Goal: Find specific page/section: Find specific page/section

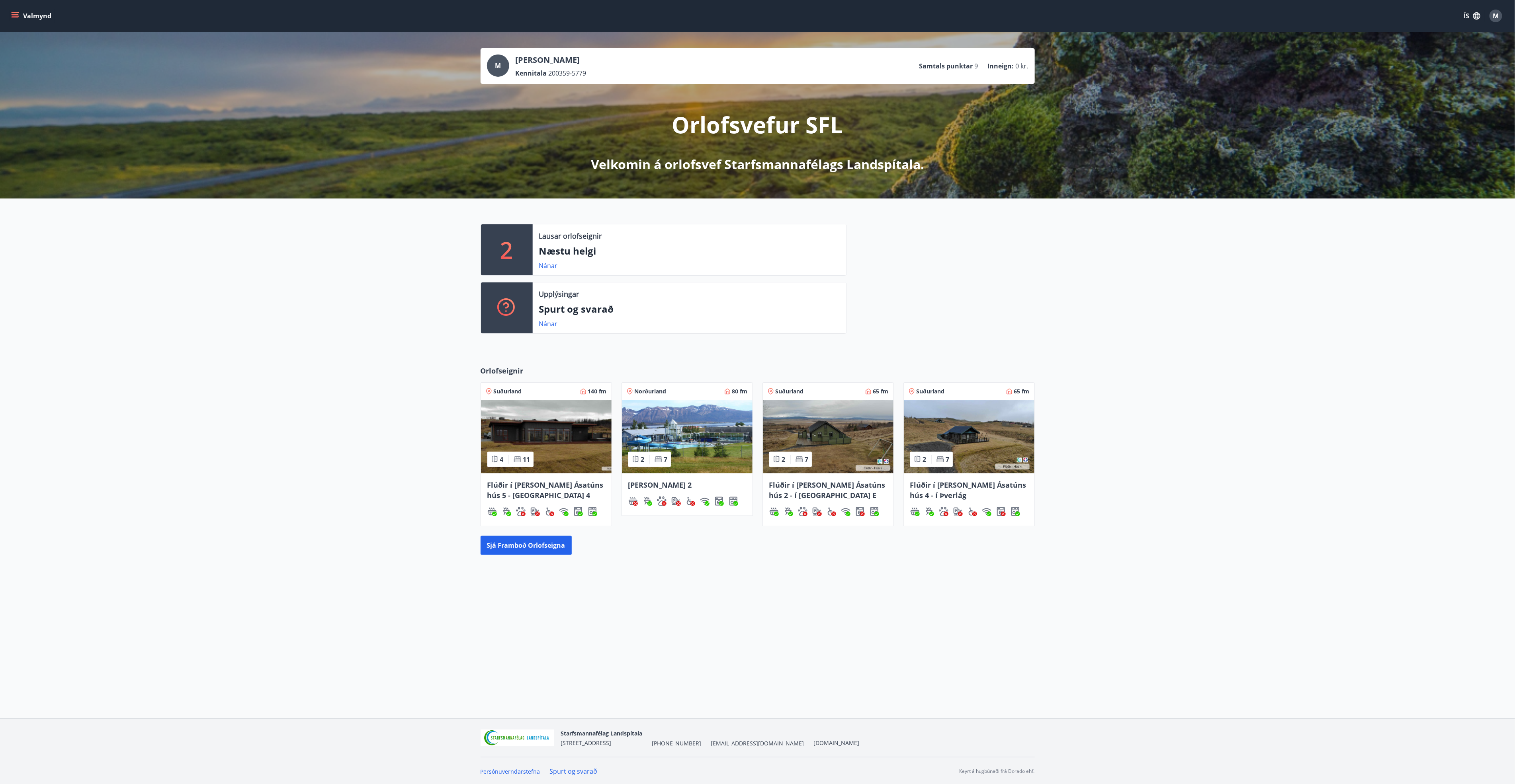
click at [1494, 17] on span "M" at bounding box center [1496, 16] width 6 height 9
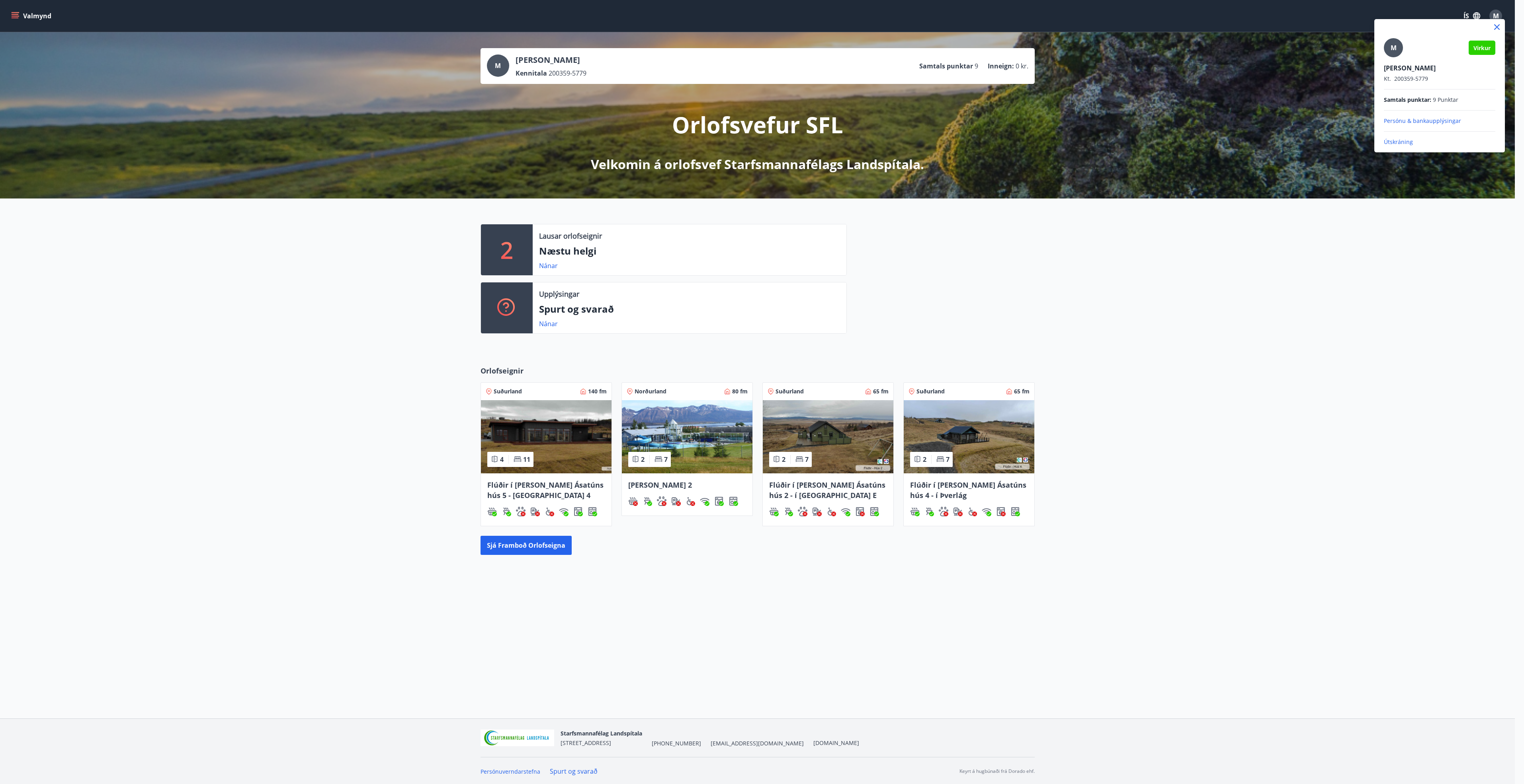
click at [1398, 142] on p "Útskráning" at bounding box center [1439, 142] width 111 height 8
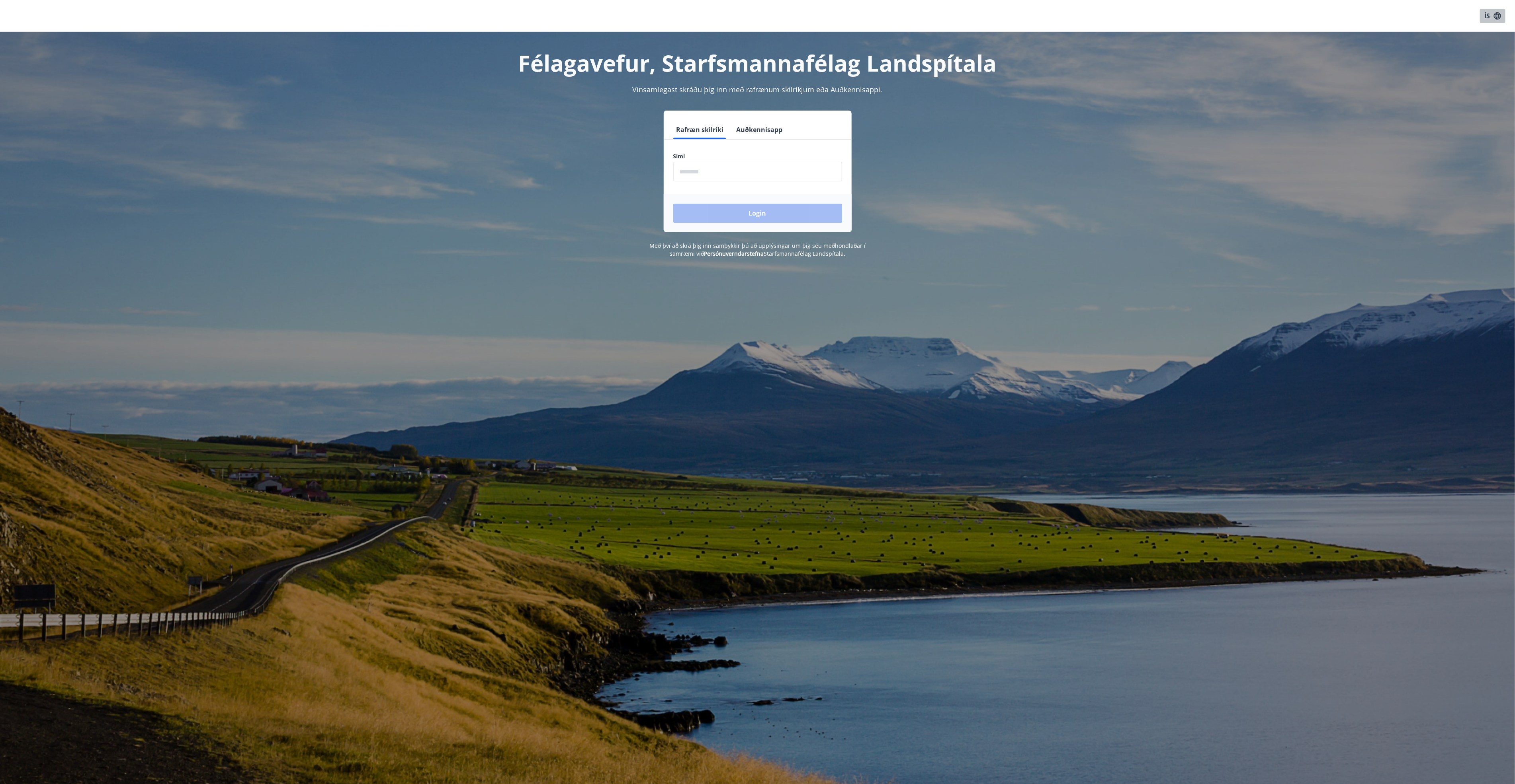
click at [1499, 14] on icon "button" at bounding box center [1497, 16] width 9 height 9
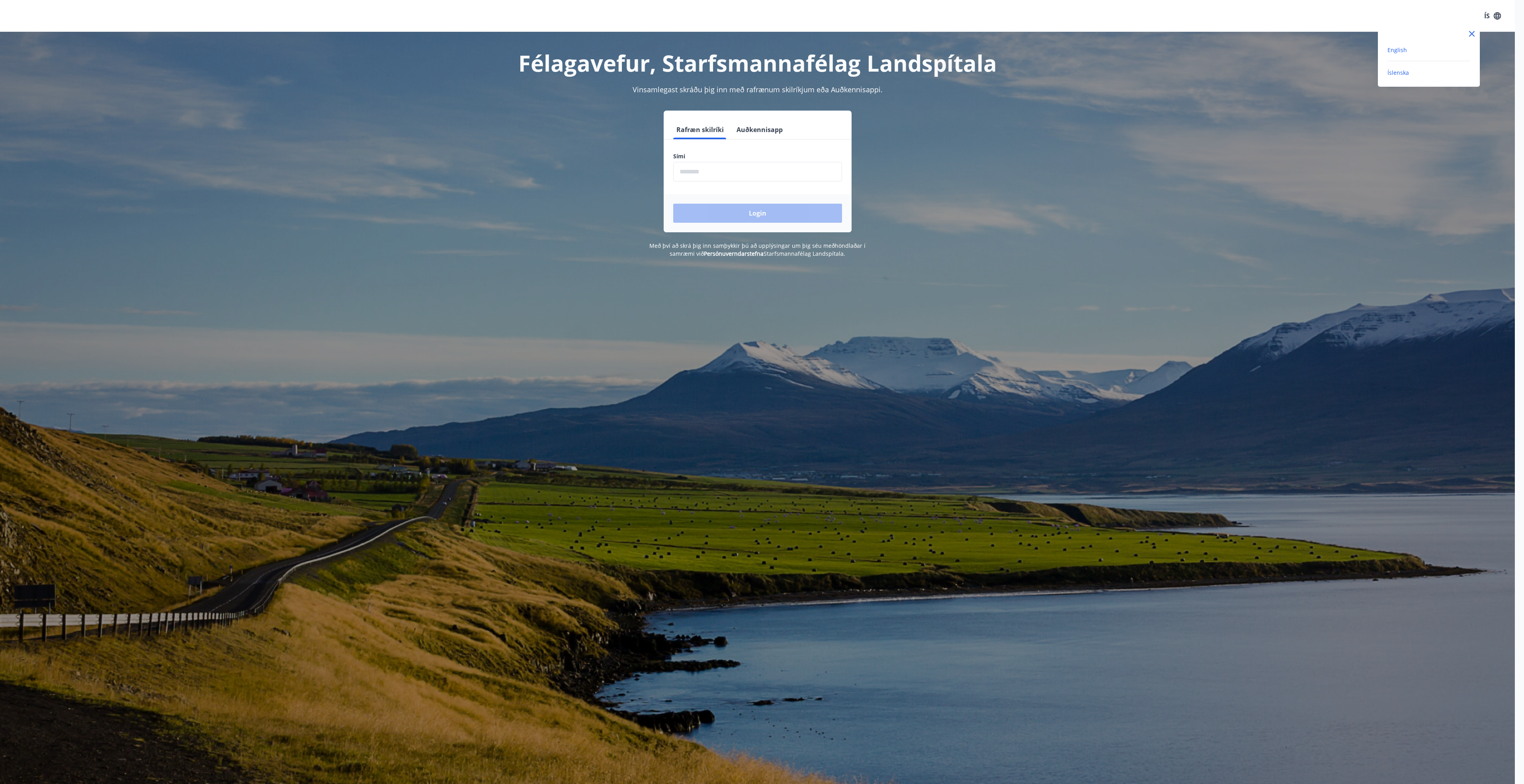
click at [1394, 47] on span "English" at bounding box center [1397, 50] width 20 height 8
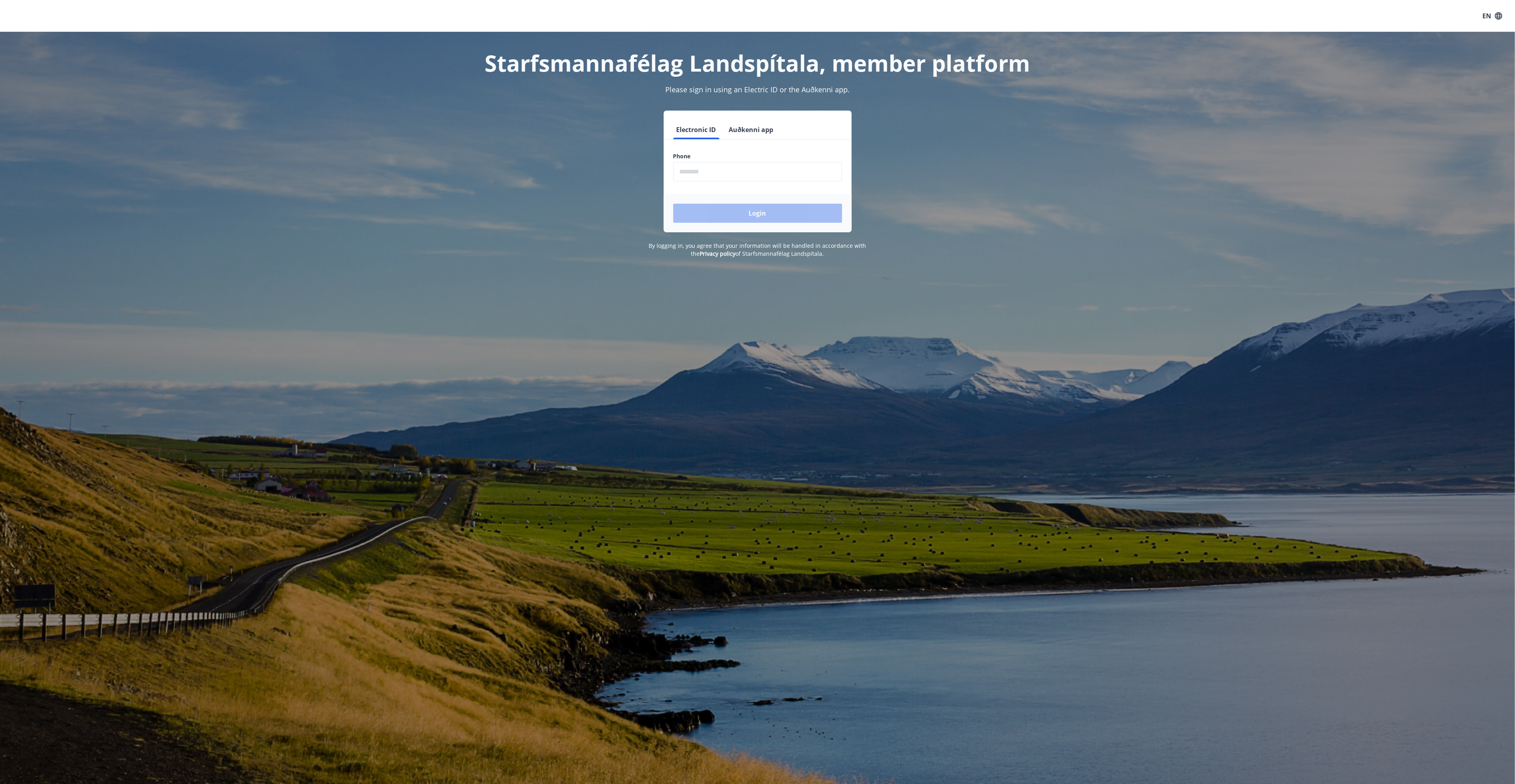
click at [444, 8] on div "EN" at bounding box center [757, 16] width 1515 height 32
click at [1497, 16] on icon "button" at bounding box center [1498, 16] width 9 height 9
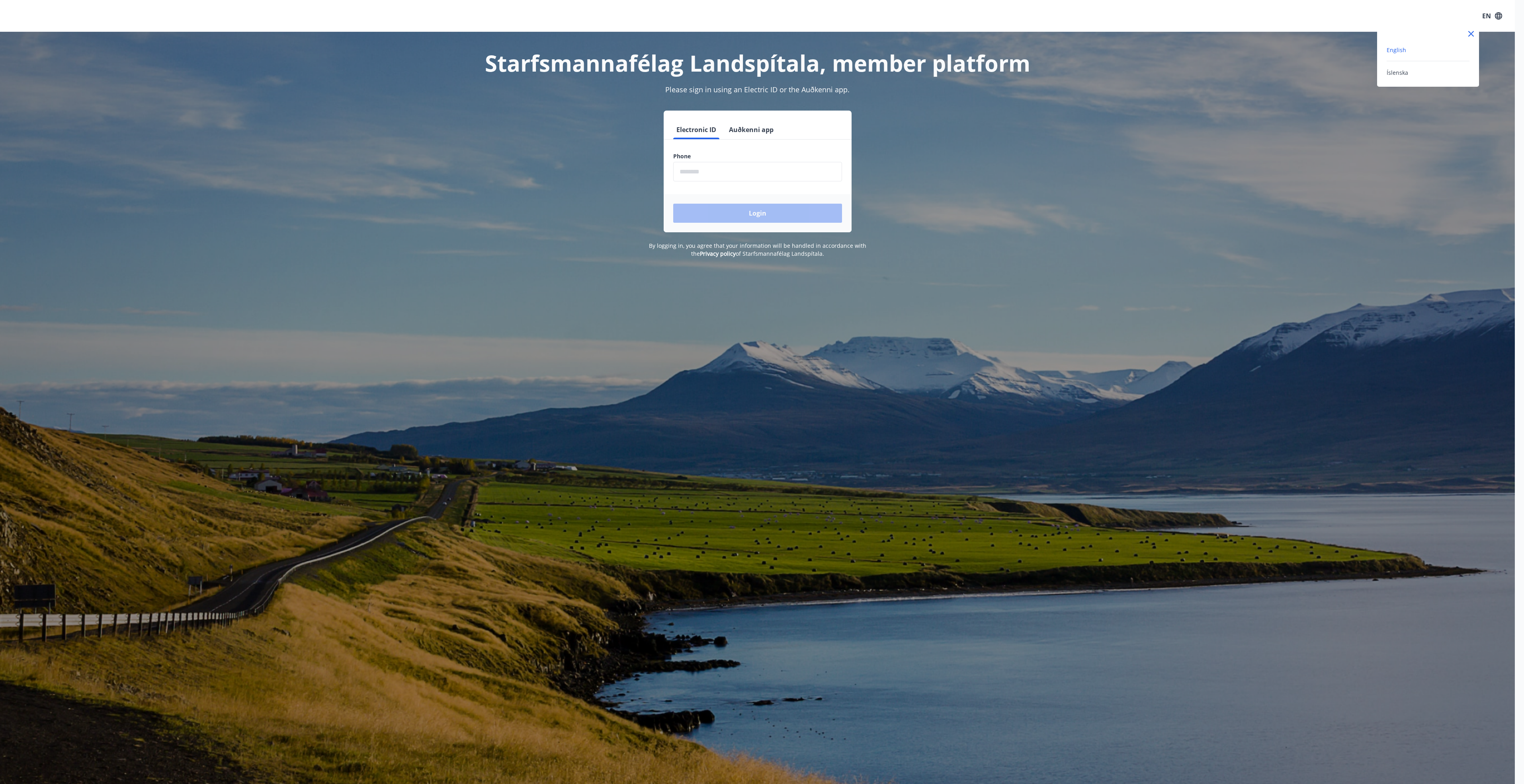
click at [1397, 79] on div "English Íslenska" at bounding box center [1428, 56] width 102 height 61
click at [1397, 70] on span "Íslenska" at bounding box center [1397, 72] width 21 height 8
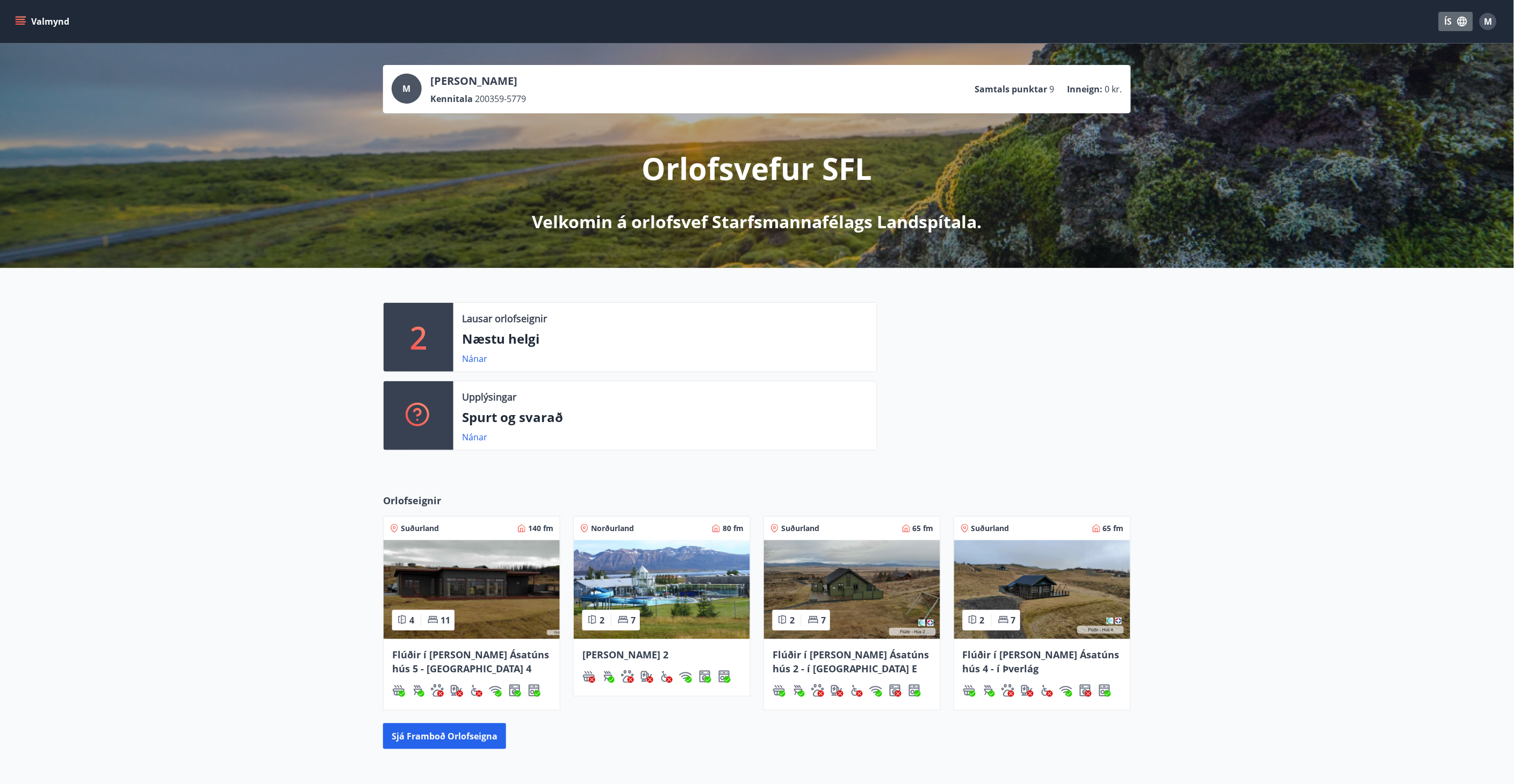
click at [1464, 19] on icon "button" at bounding box center [1463, 22] width 10 height 10
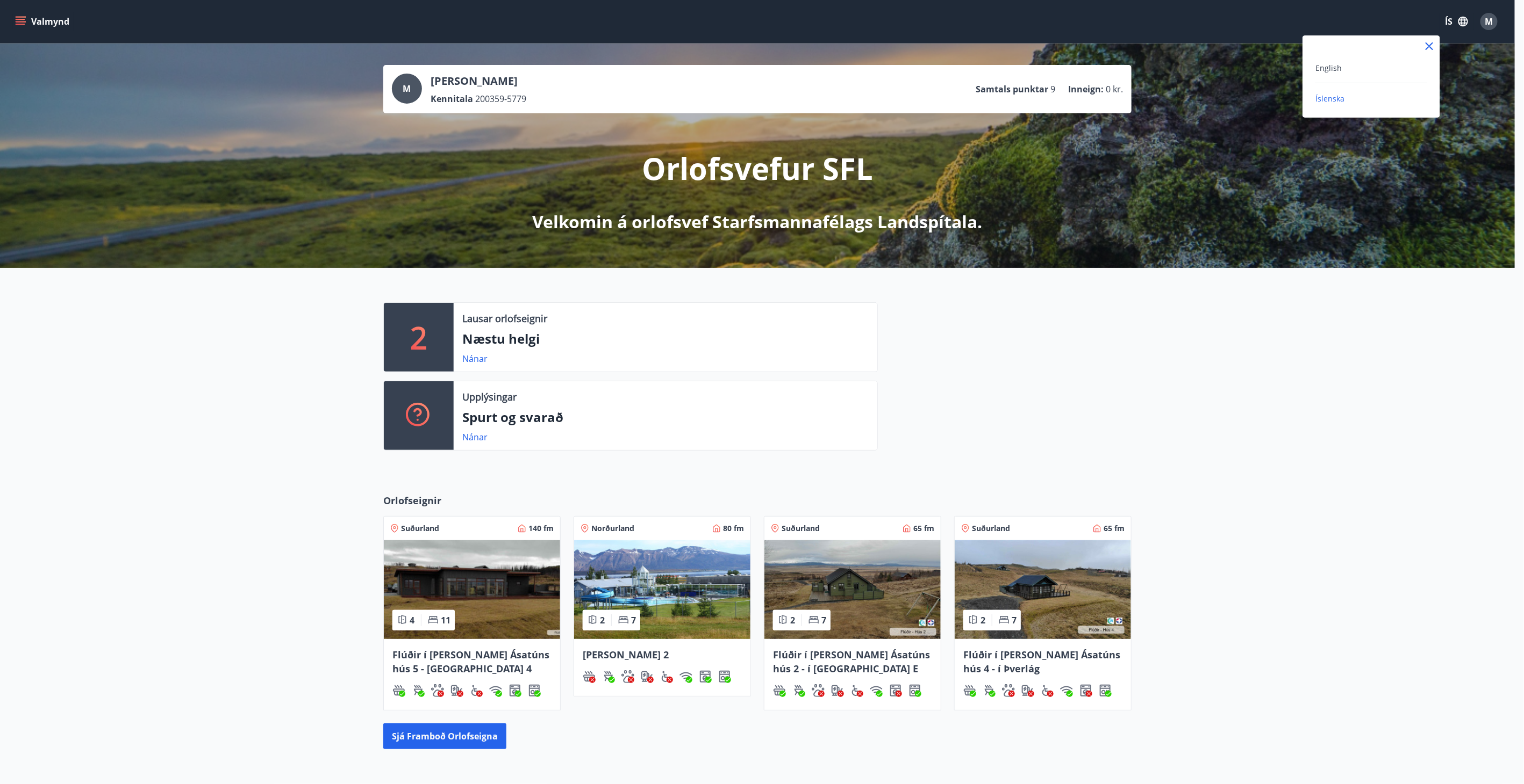
click at [1341, 65] on div "English" at bounding box center [1371, 68] width 112 height 13
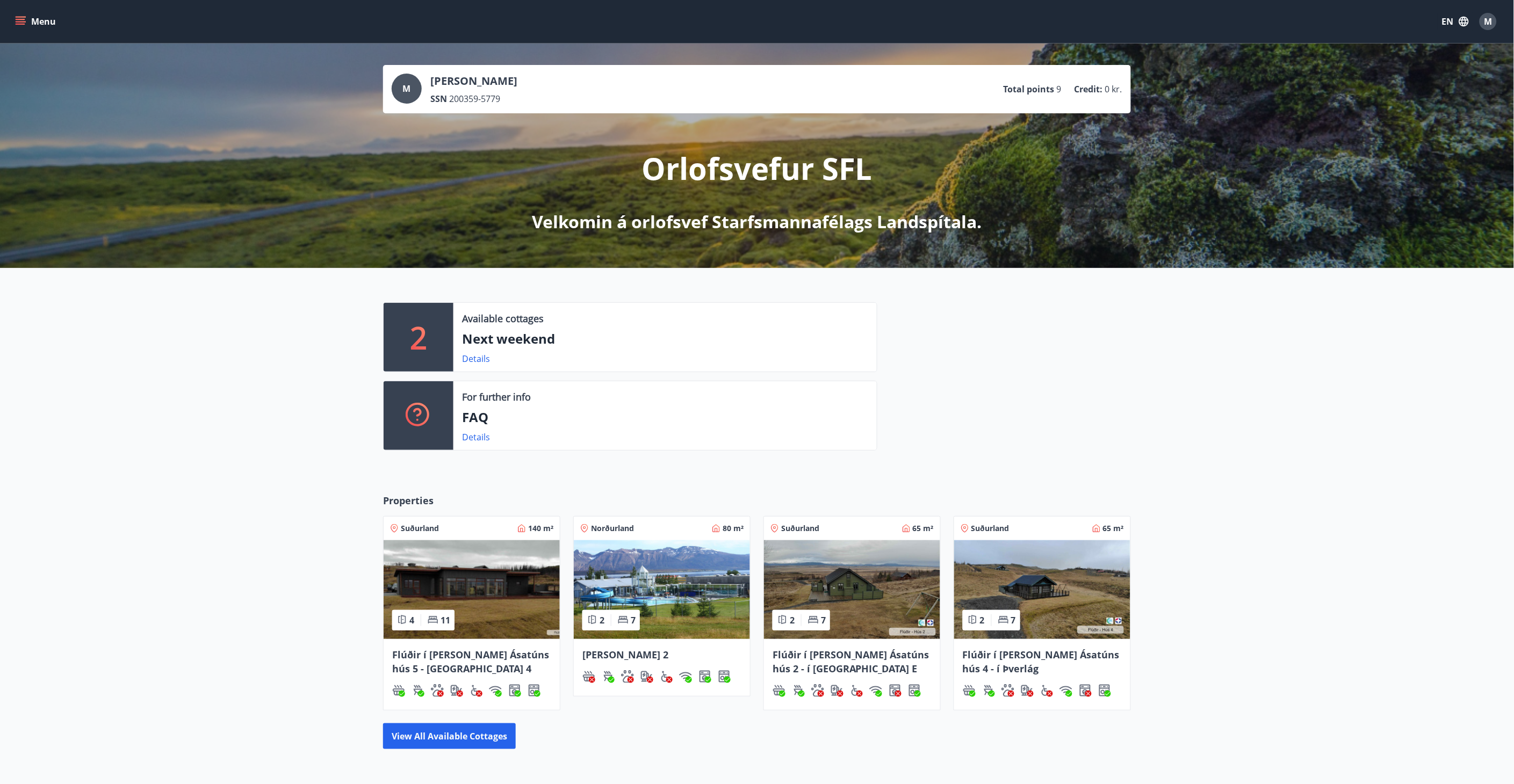
click at [15, 18] on icon "menu" at bounding box center [20, 21] width 10 height 10
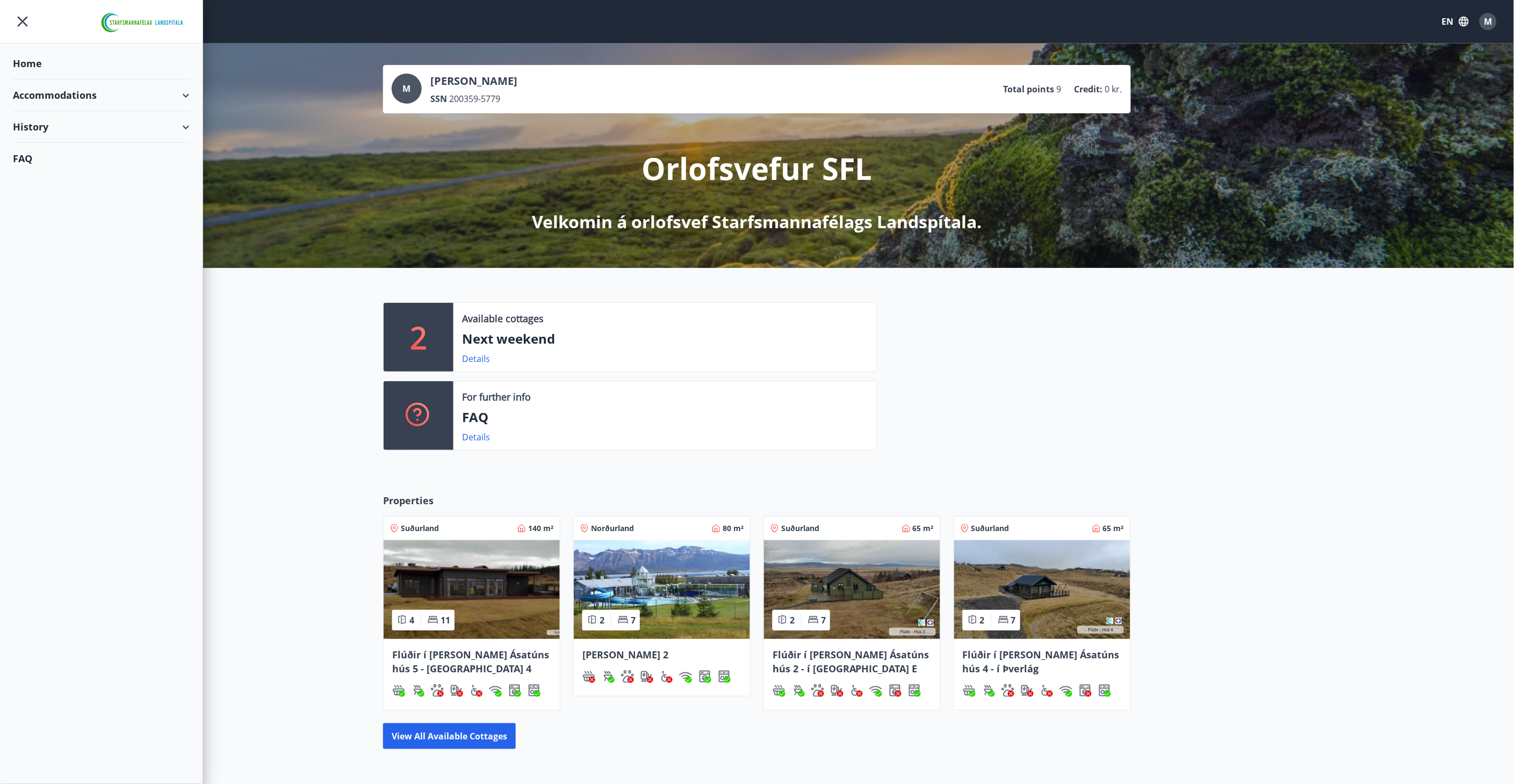
click at [178, 95] on div "Accommodations" at bounding box center [101, 96] width 176 height 32
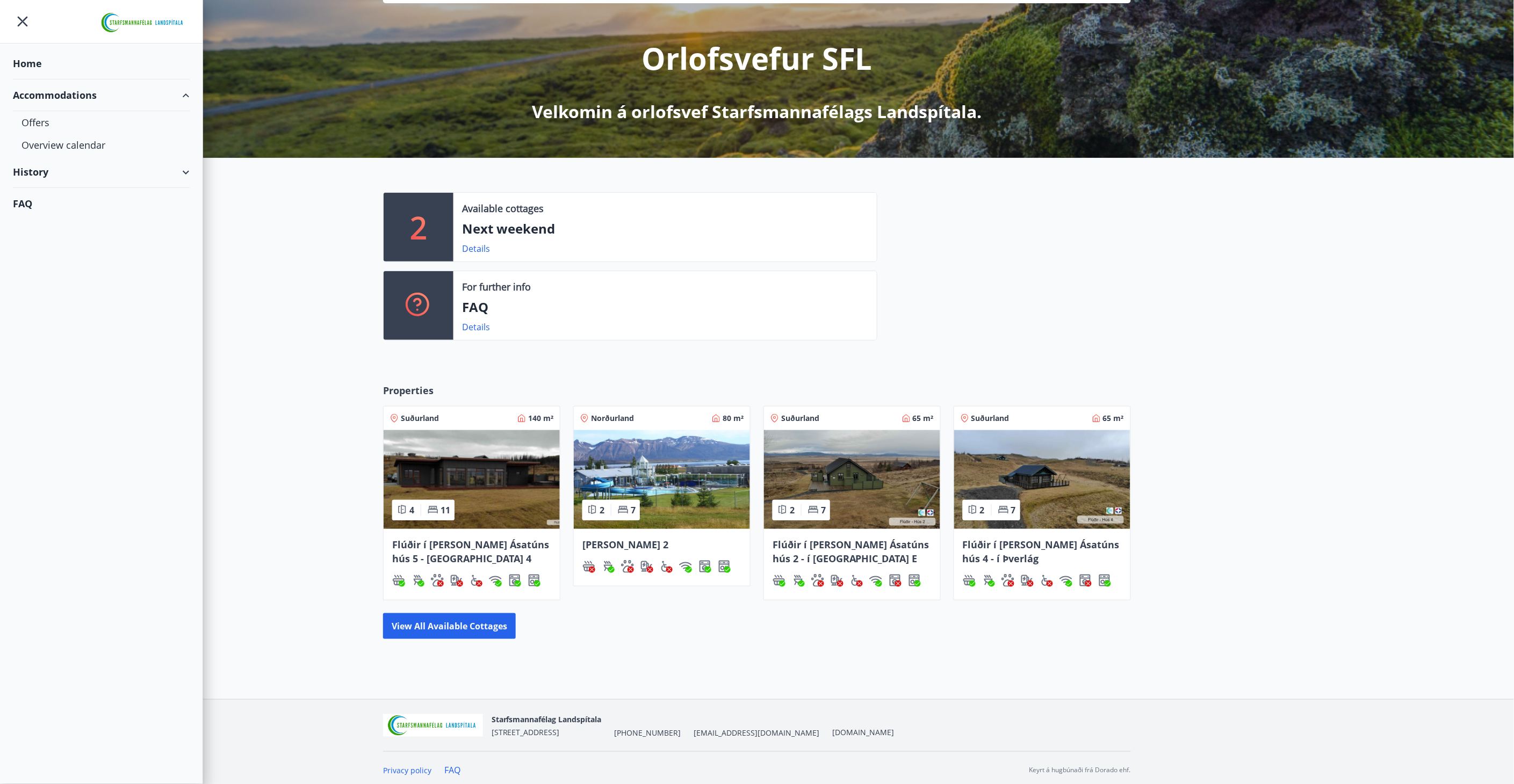
scroll to position [115, 0]
